Goal: Transaction & Acquisition: Purchase product/service

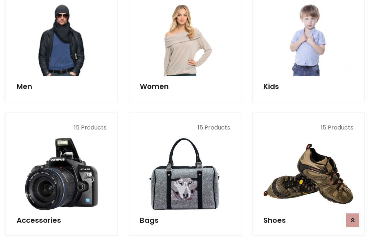
scroll to position [525, 0]
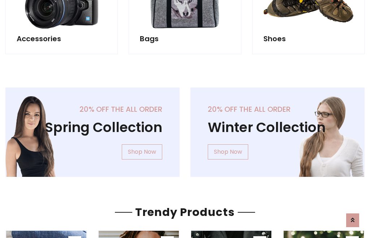
click at [185, 129] on div "20% off the all order Winter Collection Shop Now" at bounding box center [277, 138] width 185 height 101
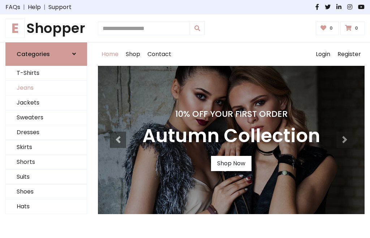
click at [46, 88] on link "Jeans" at bounding box center [46, 88] width 81 height 15
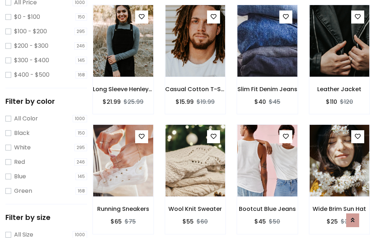
scroll to position [228, 0]
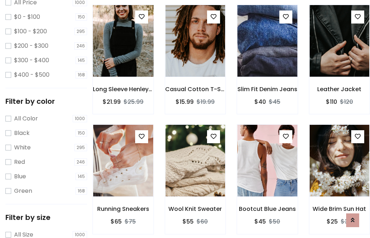
click at [123, 56] on img at bounding box center [123, 41] width 72 height 174
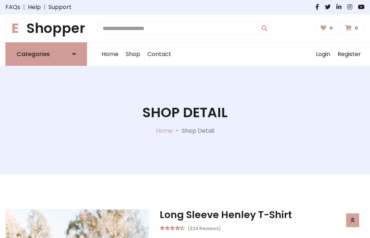
scroll to position [78, 0]
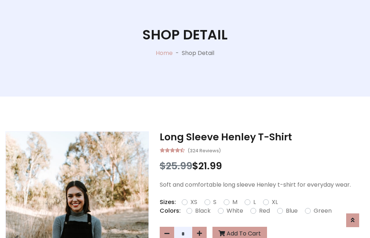
click at [264, 211] on label "Red" at bounding box center [264, 211] width 11 height 9
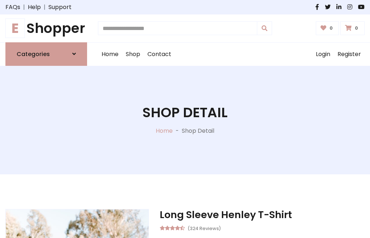
click at [185, 119] on h1 "Shop Detail" at bounding box center [185, 113] width 85 height 16
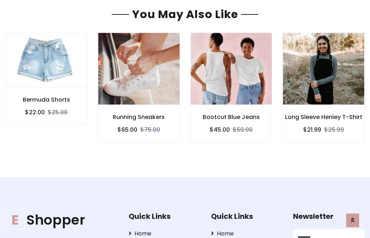
type input "******"
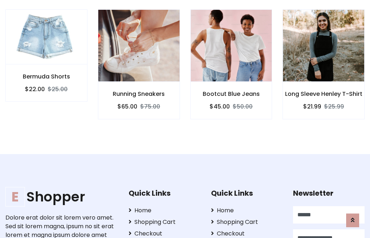
scroll to position [0, 0]
type input "**********"
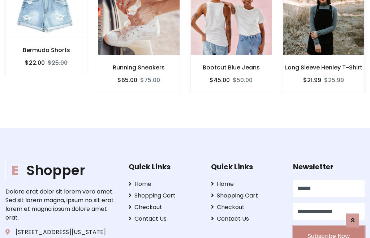
scroll to position [656, 0]
